Goal: Task Accomplishment & Management: Use online tool/utility

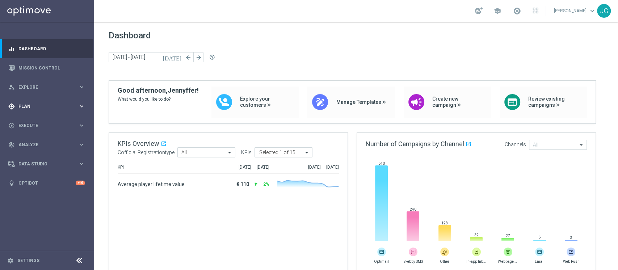
click at [64, 109] on div "gps_fixed Plan keyboard_arrow_right" at bounding box center [46, 106] width 93 height 19
click at [38, 145] on span "Templates" at bounding box center [45, 143] width 52 height 4
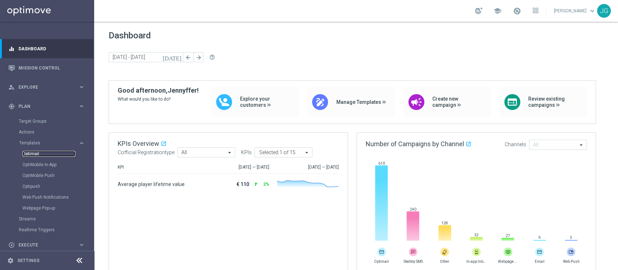
click at [34, 152] on link "Optimail" at bounding box center [48, 154] width 53 height 6
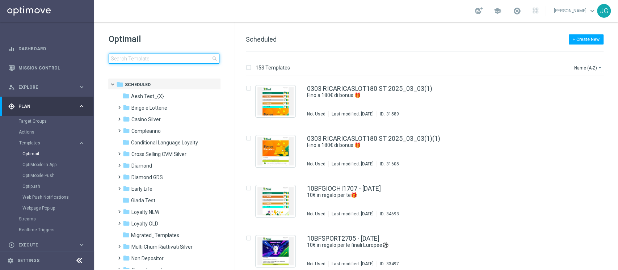
click at [195, 58] on input at bounding box center [164, 59] width 111 height 10
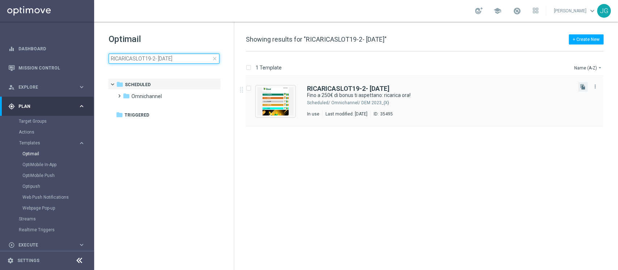
type input "RICARICASLOT19-2- [DATE]"
click at [580, 83] on button "file_copy" at bounding box center [582, 86] width 9 height 9
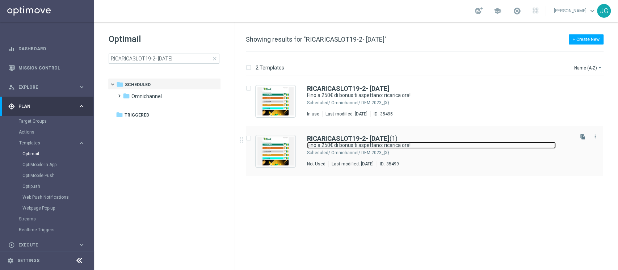
click at [450, 147] on link "Fino a 250€ di bonus ti aspettano: ricarica ora!" at bounding box center [431, 145] width 249 height 7
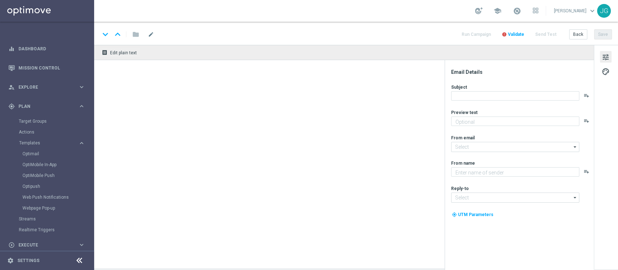
type textarea "Non perderti la promozione!✨"
type input "[EMAIL_ADDRESS][DOMAIN_NAME]"
type textarea "Sisal"
type input "[EMAIL_ADDRESS][DOMAIN_NAME]"
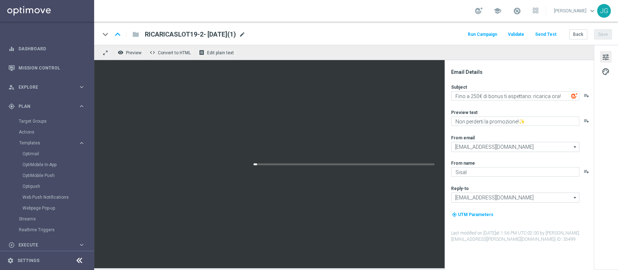
click at [245, 35] on span "mode_edit" at bounding box center [242, 34] width 7 height 7
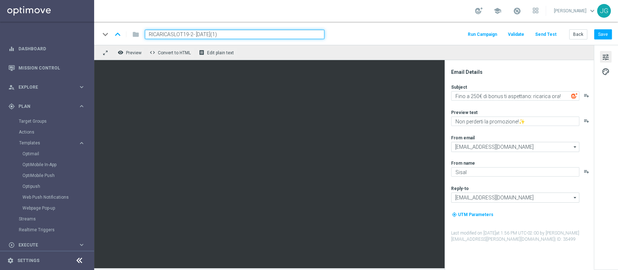
drag, startPoint x: 191, startPoint y: 33, endPoint x: 144, endPoint y: 33, distance: 47.0
click at [144, 33] on div "RICARICASLOT19-2- [DATE](1)" at bounding box center [231, 34] width 185 height 9
paste input "GRATTA20-1"
click at [263, 33] on input "RICARICAGRATTA20-1- [DATE](1)" at bounding box center [234, 34] width 179 height 9
type input "RICARICAGRATTA20-1- [DATE]"
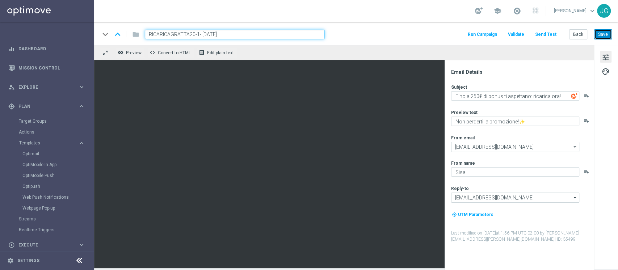
click at [603, 31] on button "Save" at bounding box center [603, 34] width 18 height 10
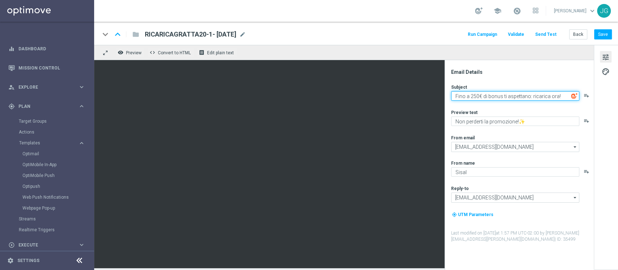
click at [474, 94] on textarea "Fino a 250€ di bonus ti aspettano: ricarica ora!" at bounding box center [515, 95] width 128 height 9
type textarea "Fino a 100€ di bonus ti aspettano: ricarica ora!"
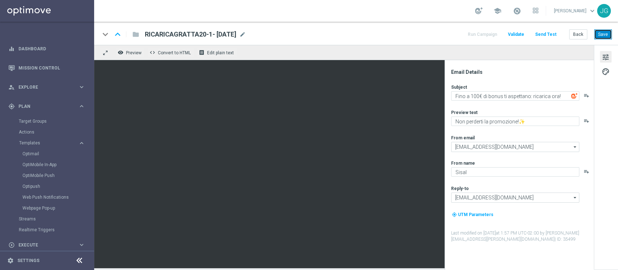
click at [605, 33] on button "Save" at bounding box center [603, 34] width 18 height 10
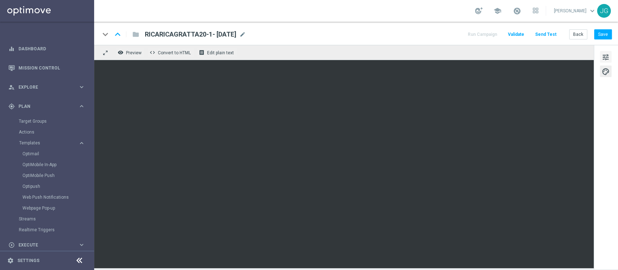
click at [605, 60] on span "tune" at bounding box center [605, 56] width 8 height 9
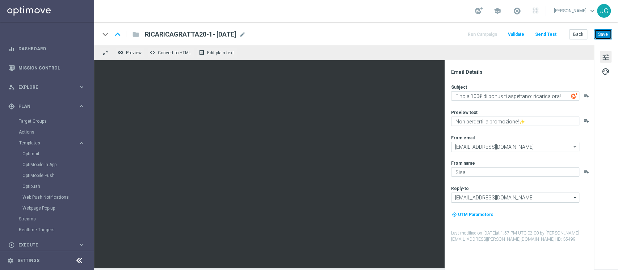
click at [606, 34] on button "Save" at bounding box center [603, 34] width 18 height 10
drag, startPoint x: 249, startPoint y: 33, endPoint x: 144, endPoint y: 34, distance: 105.6
click at [144, 34] on div "RICARICAGRATTA20-1- [DATE] RICARICAGRATTA20-1- [DATE] mode_edit" at bounding box center [192, 34] width 107 height 9
copy span "RICARICAGRATTA20-1- [DATE]"
click at [599, 32] on button "Save" at bounding box center [603, 34] width 18 height 10
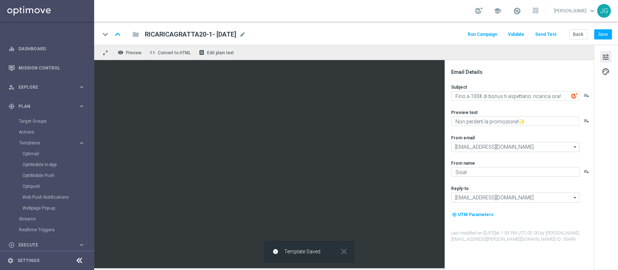
copy span "RICARICAGRATTA20-1- [DATE]"
click at [34, 154] on link "Optimail" at bounding box center [48, 154] width 53 height 6
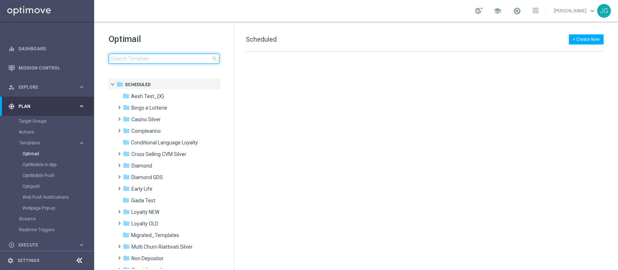
click at [176, 59] on input at bounding box center [164, 59] width 111 height 10
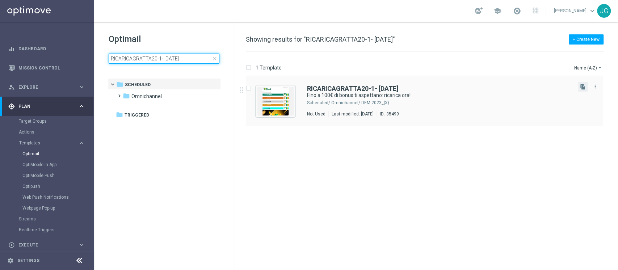
type input "RICARICAGRATTA20-1- [DATE]"
click at [579, 86] on button "file_copy" at bounding box center [582, 86] width 9 height 9
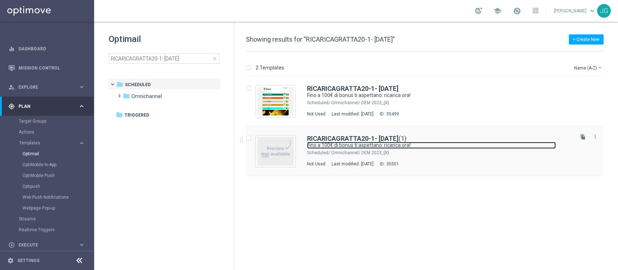
click at [483, 142] on link "Fino a 100€ di bonus ti aspettano: ricarica ora!" at bounding box center [431, 145] width 249 height 7
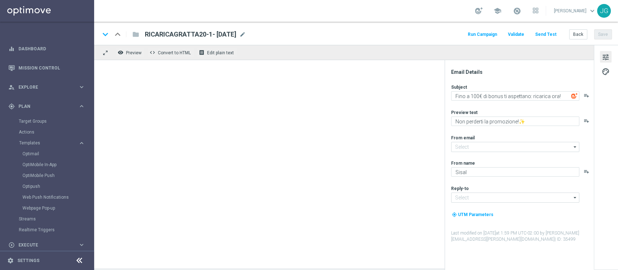
type input "RICARICAGRATTA20-1- [DATE](1)"
type input "[EMAIL_ADDRESS][DOMAIN_NAME]"
click at [254, 36] on span "mode_edit" at bounding box center [251, 34] width 7 height 7
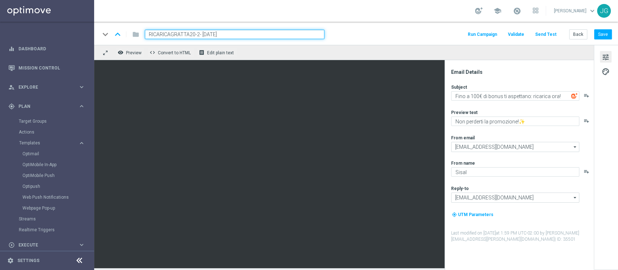
type input "RICARICAGRATTA20-2- [DATE]"
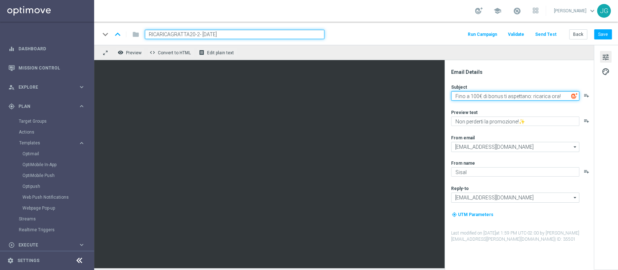
click at [472, 96] on textarea "Fino a 100€ di bonus ti aspettano: ricarica ora!" at bounding box center [515, 95] width 128 height 9
type textarea "Fino a 50€ di bonus ti aspettano: ricarica ora!"
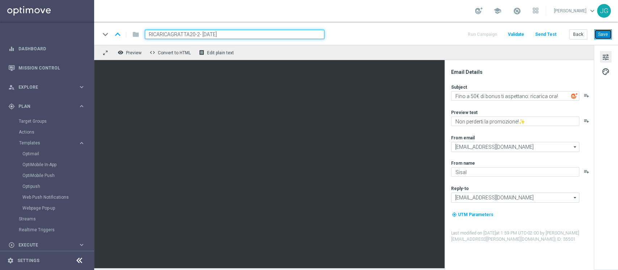
click at [601, 33] on button "Save" at bounding box center [603, 34] width 18 height 10
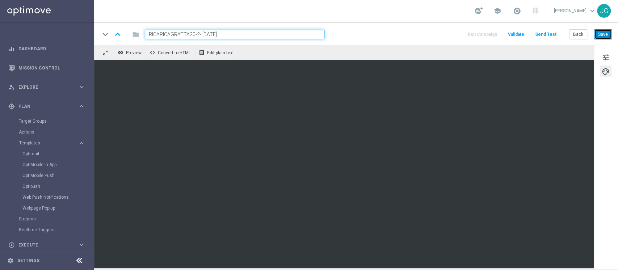
click at [602, 37] on button "Save" at bounding box center [603, 34] width 18 height 10
click at [601, 31] on button "Save" at bounding box center [603, 34] width 18 height 10
drag, startPoint x: 245, startPoint y: 33, endPoint x: 0, endPoint y: 50, distance: 245.8
click at [0, 50] on main "equalizer Dashboard Mission Control" at bounding box center [309, 135] width 618 height 270
click at [35, 151] on link "Optimail" at bounding box center [48, 154] width 53 height 6
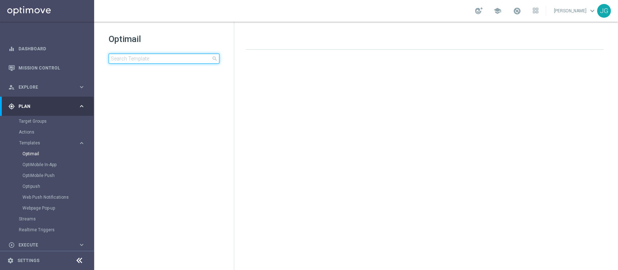
click at [175, 56] on input at bounding box center [164, 59] width 111 height 10
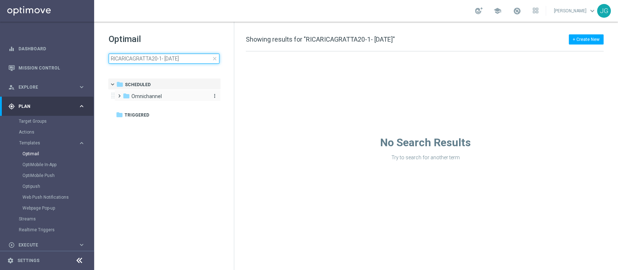
type input "RICARICAGRATTA20-1- [DATE]"
click at [153, 94] on span "Omnichannel" at bounding box center [146, 96] width 30 height 7
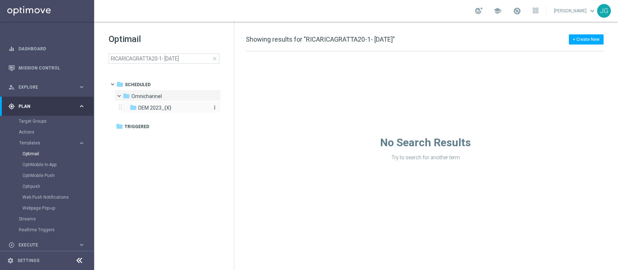
click at [163, 109] on span "DEM 2023_{X}" at bounding box center [154, 108] width 33 height 7
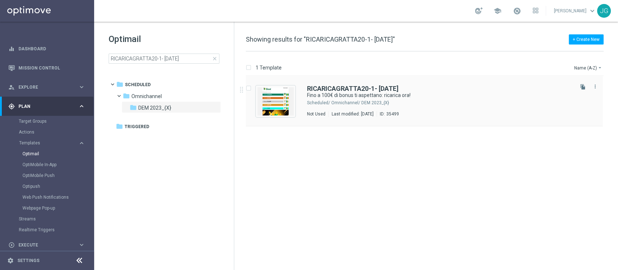
click at [433, 82] on div "RICARICAGRATTA20-1- [DATE] Fino a 100€ di bonus ti aspettano: ricarica ora! Sch…" at bounding box center [424, 101] width 357 height 50
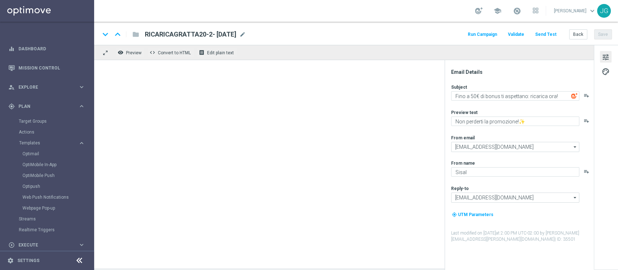
type textarea "Fino a 100€ di bonus ti aspettano: ricarica ora!"
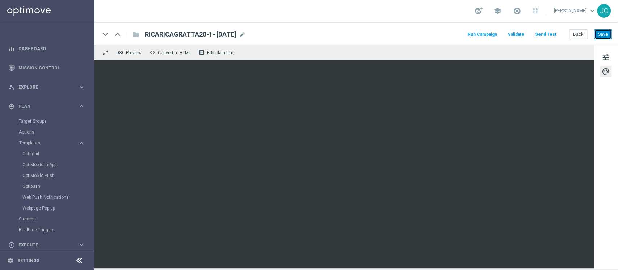
click at [601, 34] on button "Save" at bounding box center [603, 34] width 18 height 10
click at [35, 153] on link "Optimail" at bounding box center [48, 154] width 53 height 6
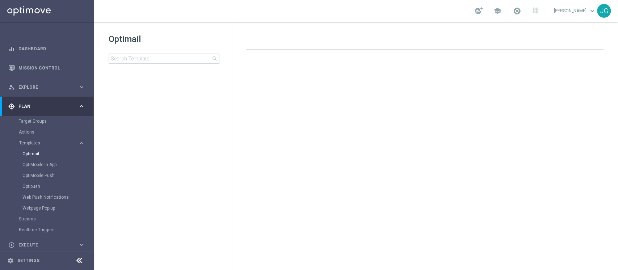
click at [138, 51] on div "Optimail search" at bounding box center [171, 48] width 125 height 30
click at [130, 59] on input at bounding box center [164, 59] width 111 height 10
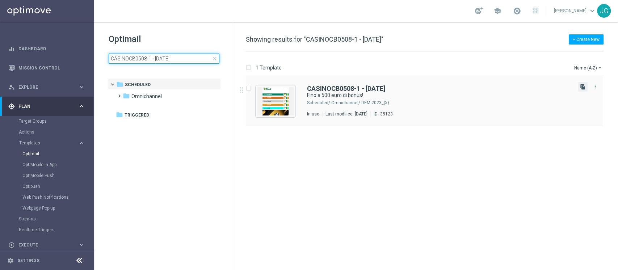
type input "CASINOCB0508-1 - [DATE]"
click at [582, 85] on icon "file_copy" at bounding box center [583, 87] width 6 height 6
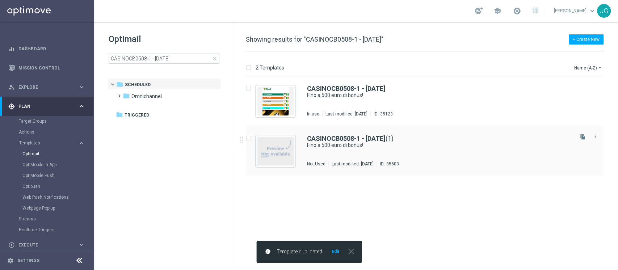
click at [376, 161] on div "Last modified: [DATE]" at bounding box center [352, 164] width 48 height 6
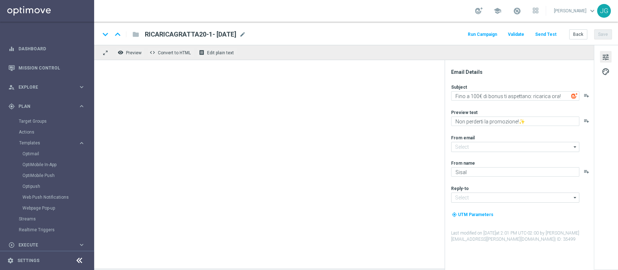
type input "[EMAIL_ADDRESS][DOMAIN_NAME]"
type textarea "Fino a 500 euro di bonus!"
type textarea "Scopri cosa ti abbiamo riservato!"
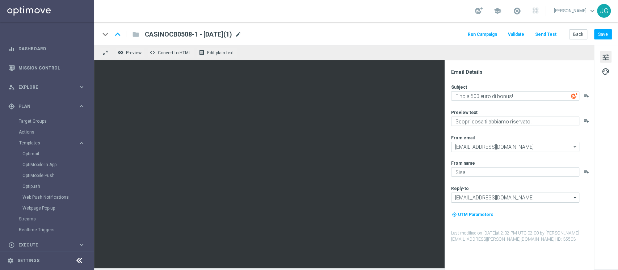
click at [241, 33] on span "mode_edit" at bounding box center [238, 34] width 7 height 7
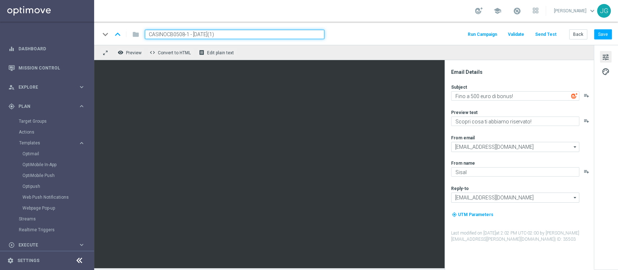
drag, startPoint x: 190, startPoint y: 34, endPoint x: 139, endPoint y: 34, distance: 50.6
click at [139, 34] on div "CASINOCB0508-1 - [DATE](1)" at bounding box center [231, 34] width 185 height 9
paste input "2008"
click at [254, 30] on input "CASINOCB2008- [DATE](1)" at bounding box center [234, 34] width 179 height 9
type input "CASINOCB2008- [DATE]"
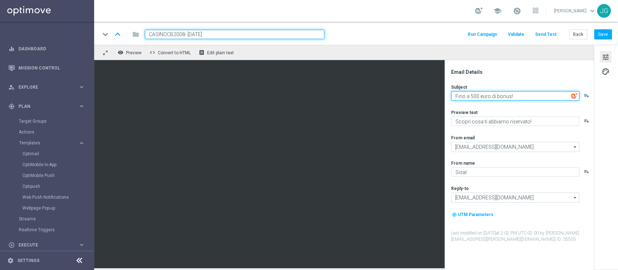
click at [475, 95] on textarea "Fino a 500 euro di bonus!" at bounding box center [515, 95] width 128 height 9
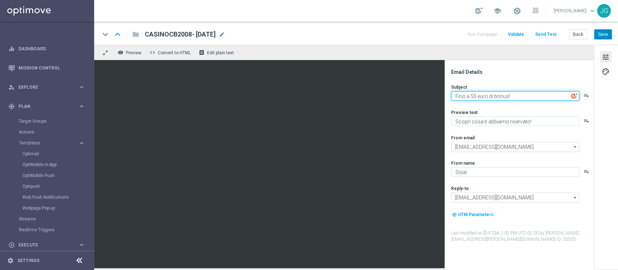
type textarea "Fino a 50 euro di bonus!"
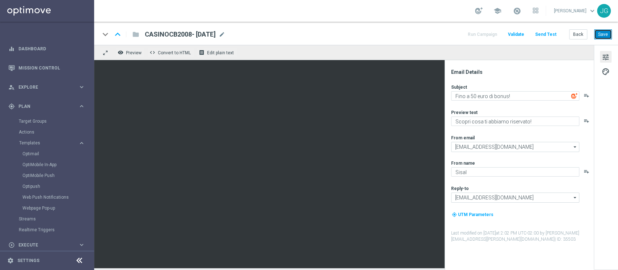
click at [603, 31] on button "Save" at bounding box center [603, 34] width 18 height 10
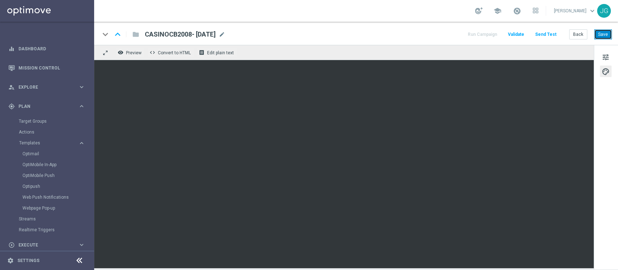
click at [605, 36] on button "Save" at bounding box center [603, 34] width 18 height 10
drag, startPoint x: 229, startPoint y: 35, endPoint x: 144, endPoint y: 29, distance: 85.2
click at [144, 29] on div "keyboard_arrow_down keyboard_arrow_up folder CASINOCB2008- [DATE] CASINOCB2008-…" at bounding box center [355, 33] width 523 height 23
copy span "CASINOCB2008- [DATE]"
click at [604, 31] on button "Save" at bounding box center [603, 34] width 18 height 10
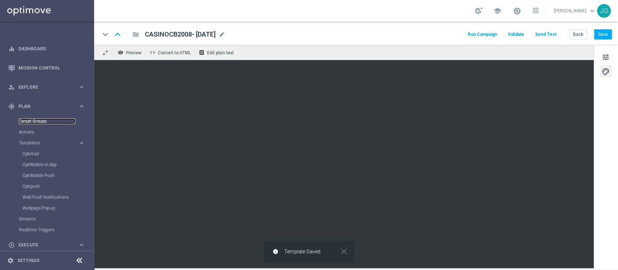
click at [37, 119] on link "Target Groups" at bounding box center [47, 121] width 56 height 6
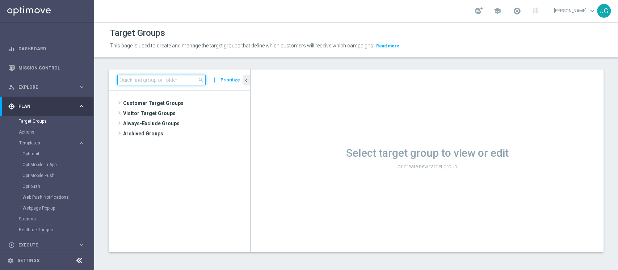
click at [145, 76] on input at bounding box center [161, 80] width 88 height 10
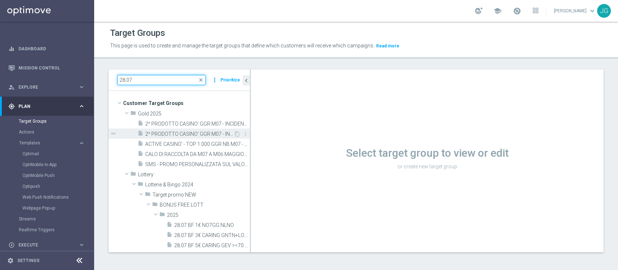
type input "28.07"
click at [177, 132] on span "2^ PRODOTTO CASINO' GGR M07 - INCIDENZA GGR CASINO' M07 > 20% 28.07" at bounding box center [189, 134] width 88 height 6
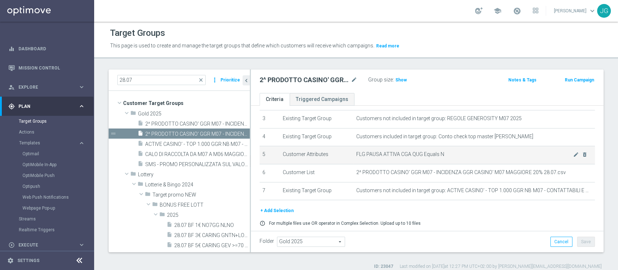
scroll to position [58, 0]
